Goal: Find specific page/section: Find specific page/section

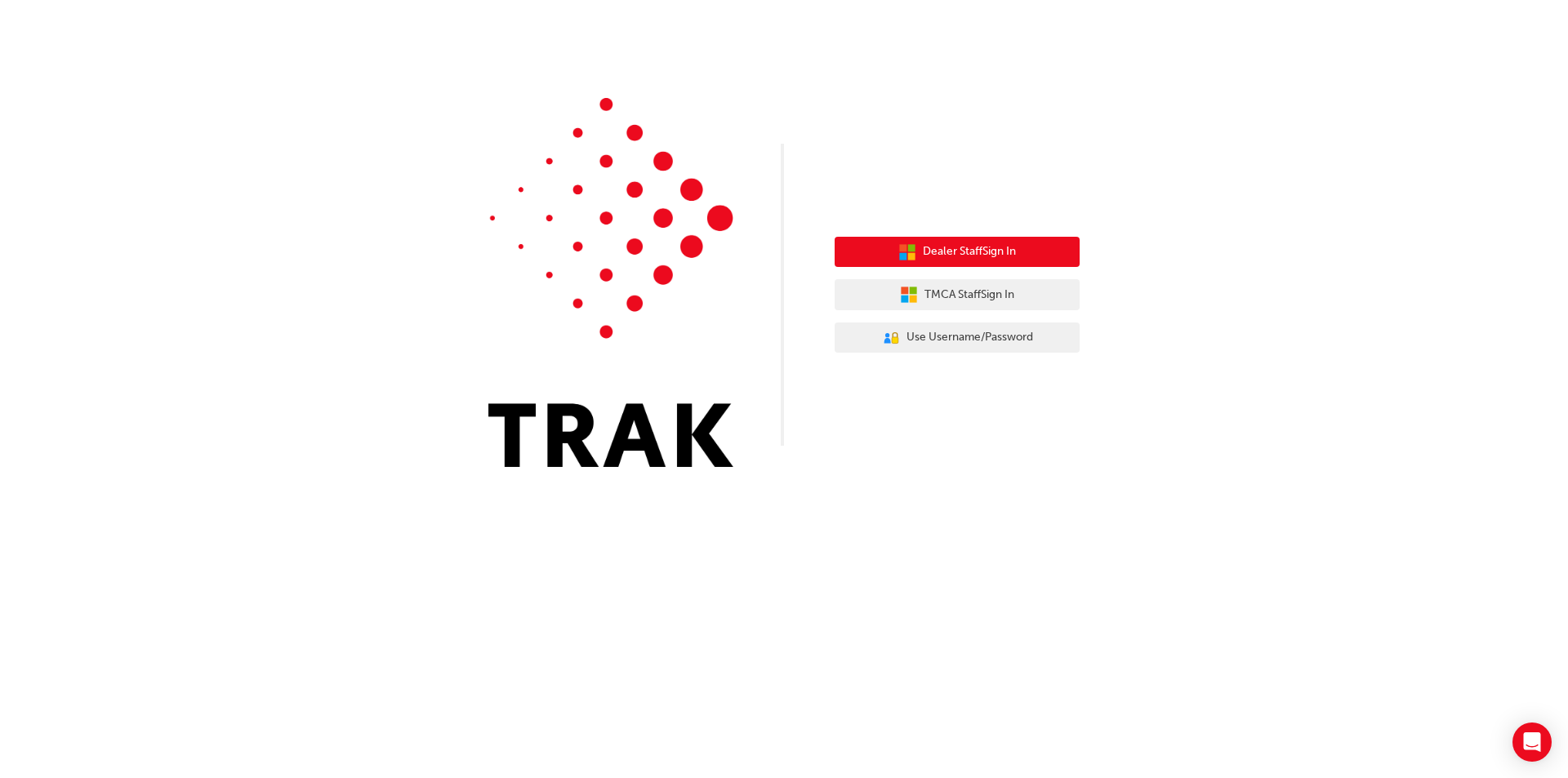
click at [979, 239] on button "Dealer Staff Sign In" at bounding box center [957, 252] width 245 height 31
click at [1009, 256] on span "Dealer Staff Sign In" at bounding box center [969, 252] width 93 height 19
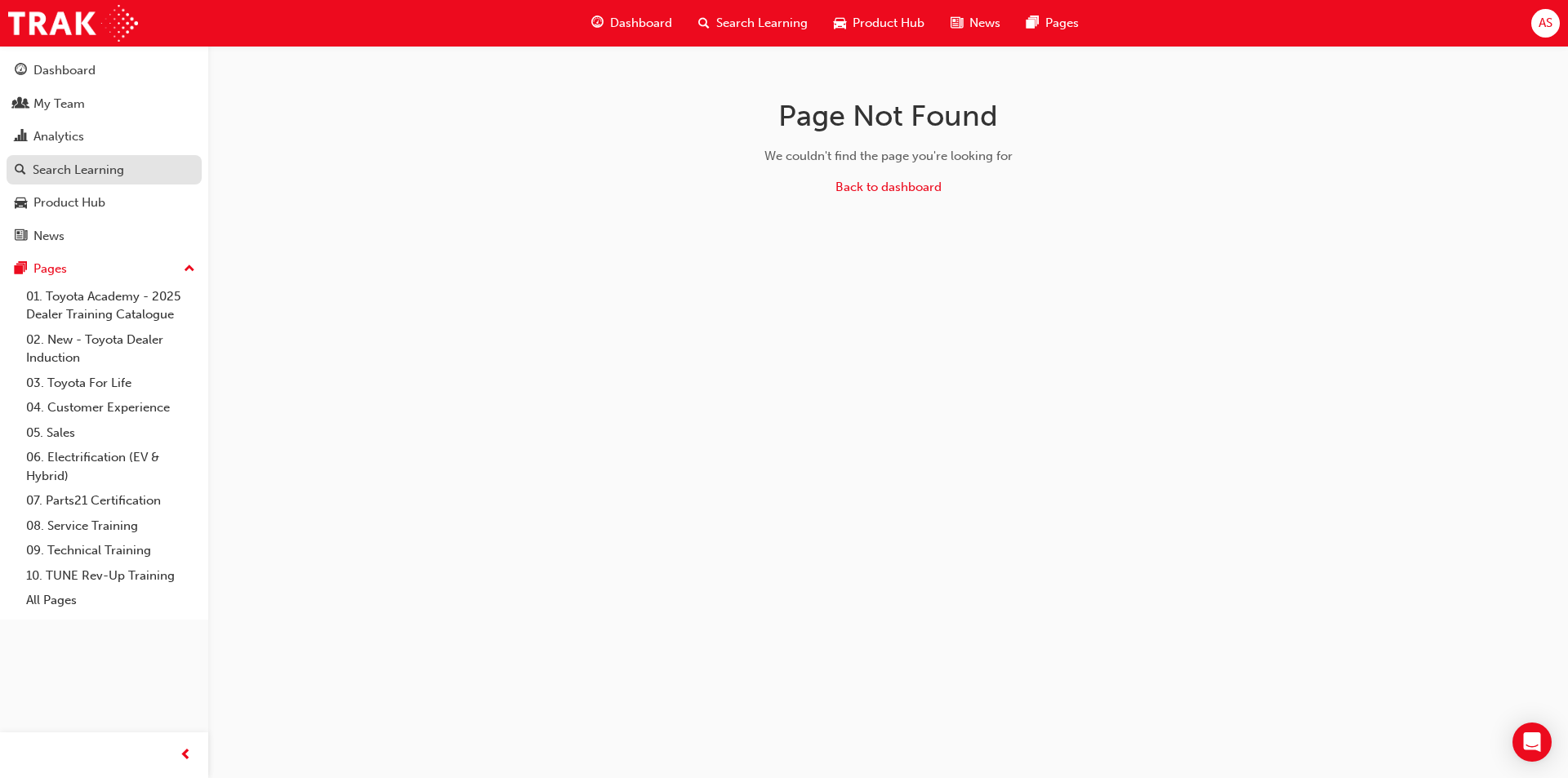
click at [106, 182] on link "Search Learning" at bounding box center [104, 170] width 195 height 30
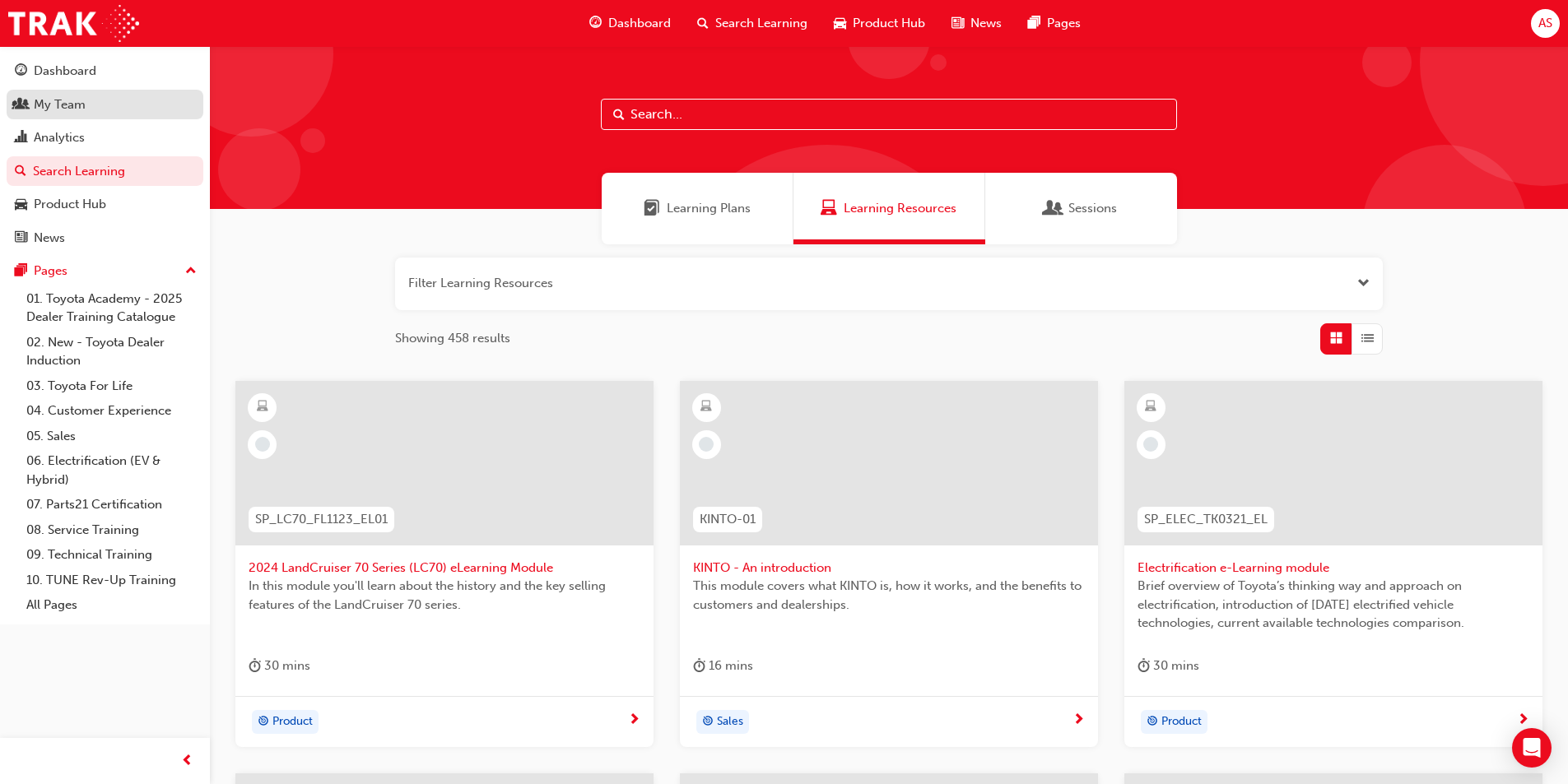
click at [64, 98] on div "My Team" at bounding box center [59, 105] width 52 height 19
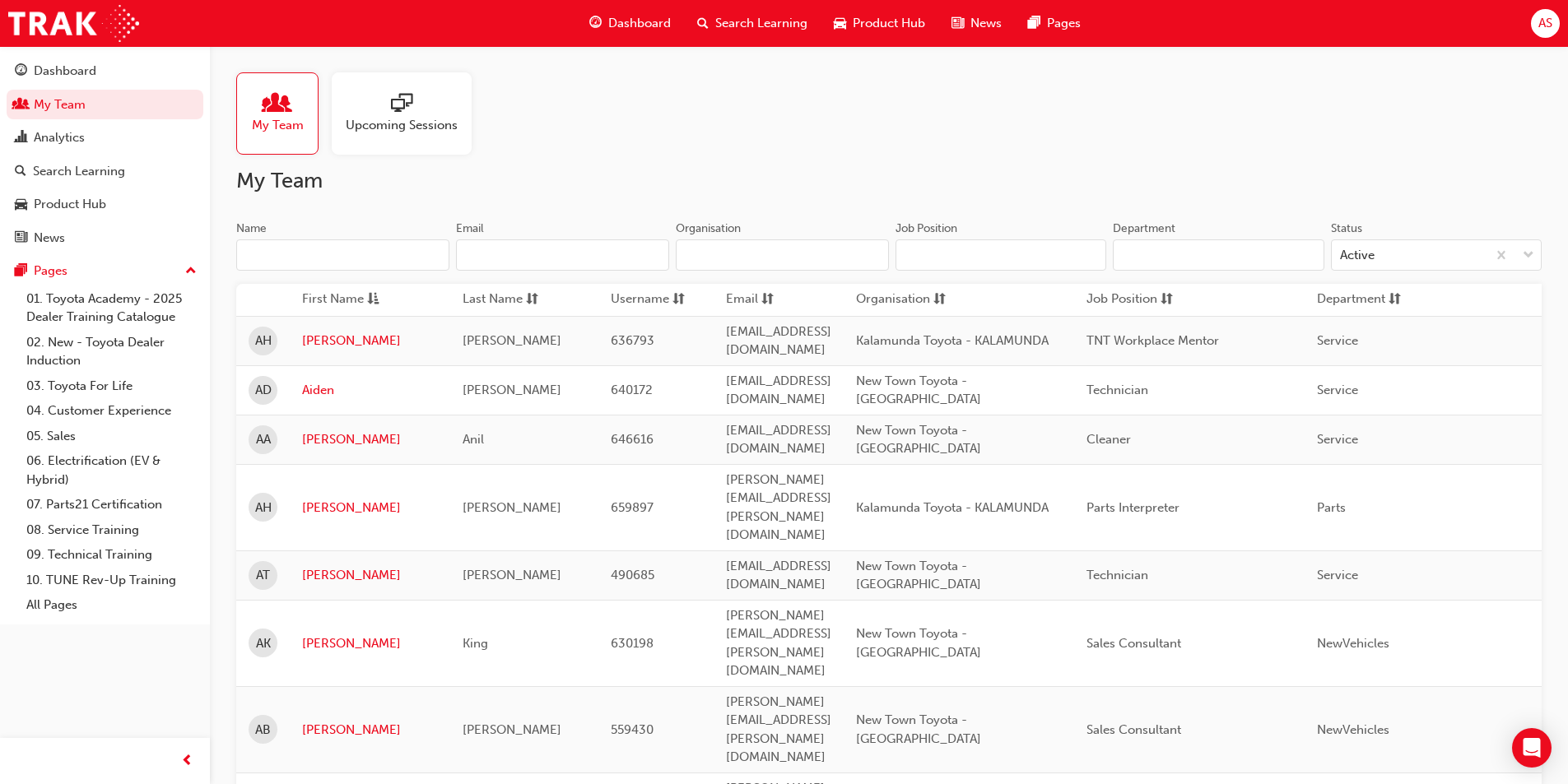
click at [403, 259] on input "Name" at bounding box center [343, 255] width 213 height 31
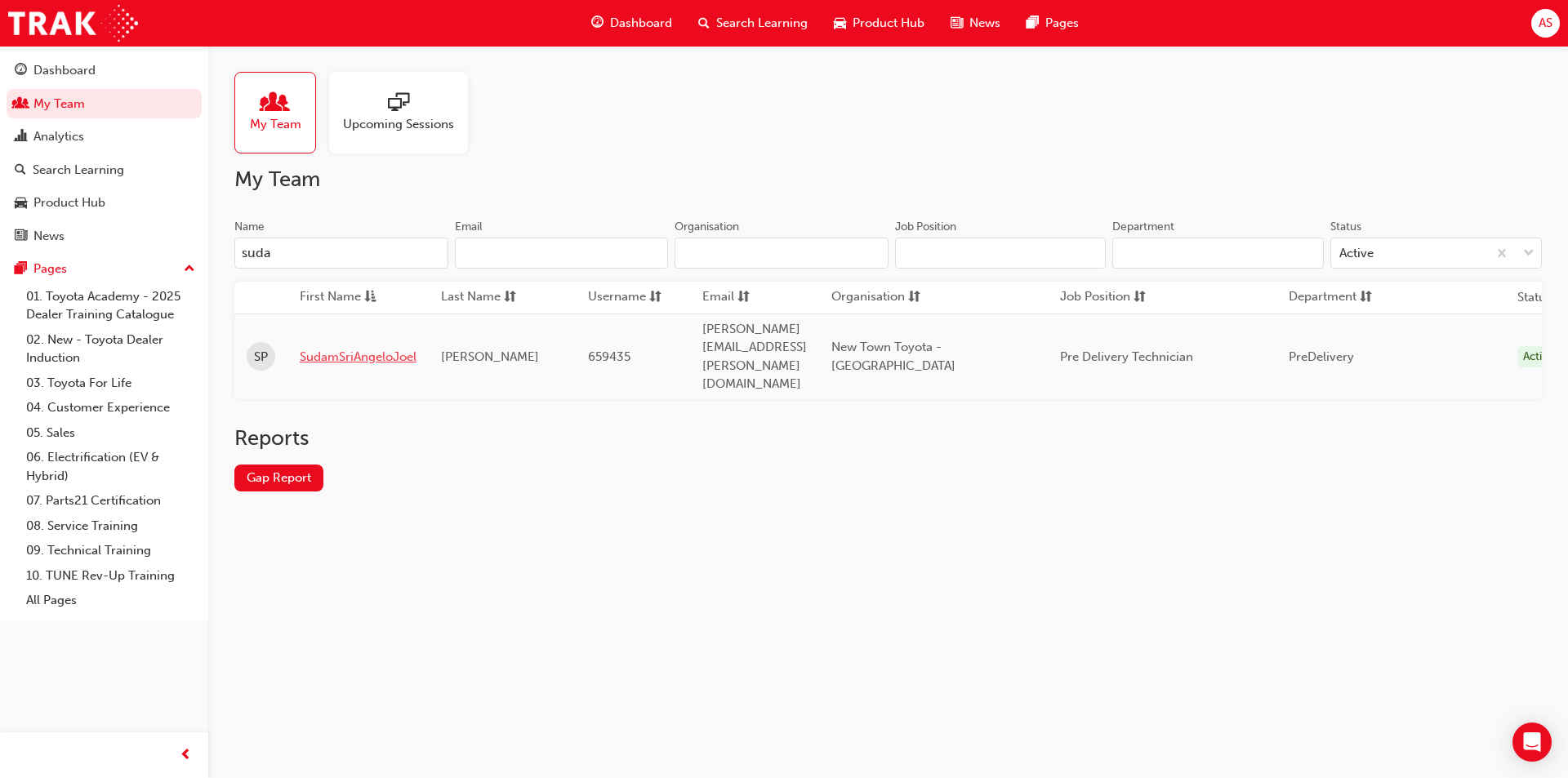
type input "suda"
click at [390, 348] on link "SudamSriAngeloJoel" at bounding box center [358, 357] width 117 height 19
